Goal: Find specific page/section: Find specific page/section

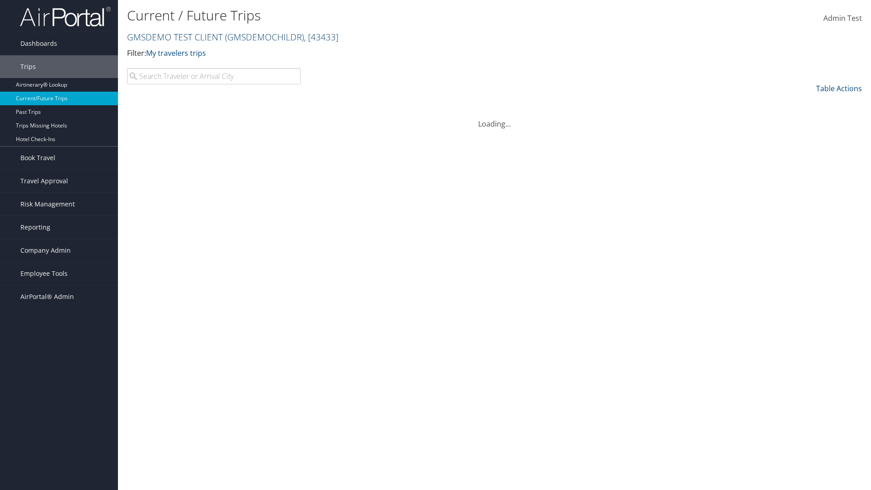
click at [174, 37] on link "GMSDEMO TEST CLIENT ( GMSDEMOCHILDR ) , [ 43433 ]" at bounding box center [232, 37] width 211 height 12
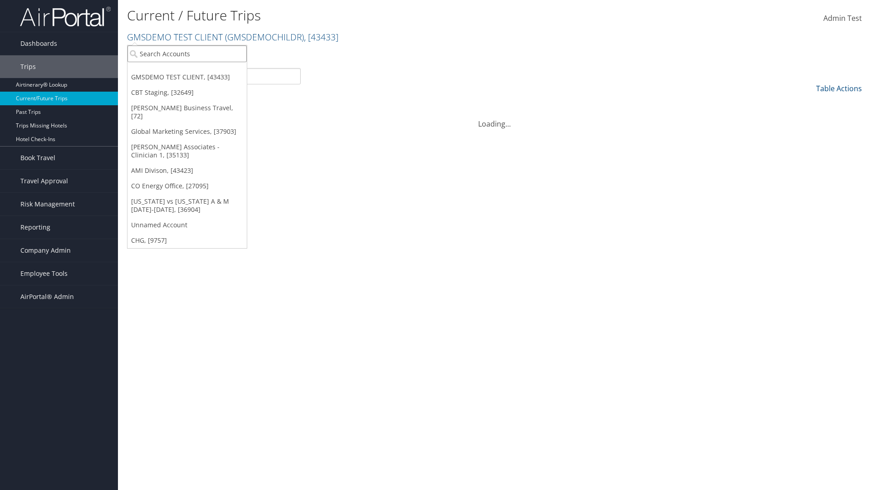
click at [187, 54] on input "search" at bounding box center [187, 53] width 119 height 17
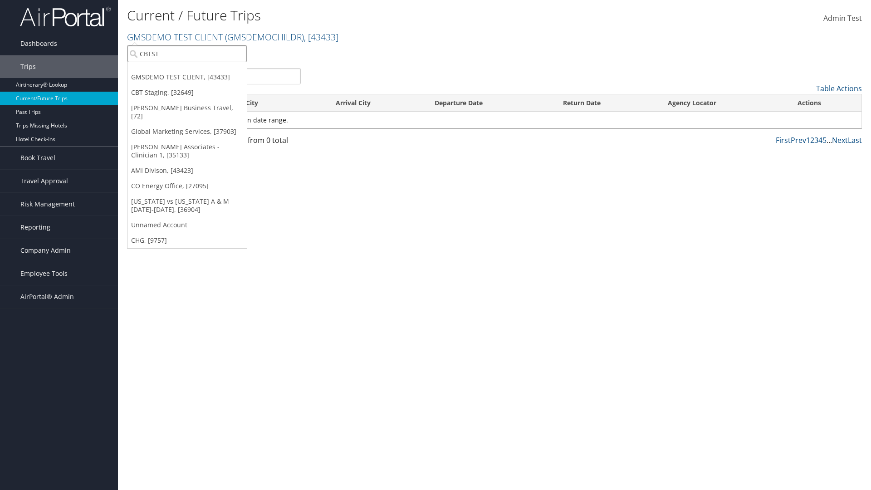
type input "CBTSTG"
click at [187, 70] on div "CBT Staging (CBTSTG), [32649]" at bounding box center [187, 70] width 129 height 8
